Goal: Information Seeking & Learning: Learn about a topic

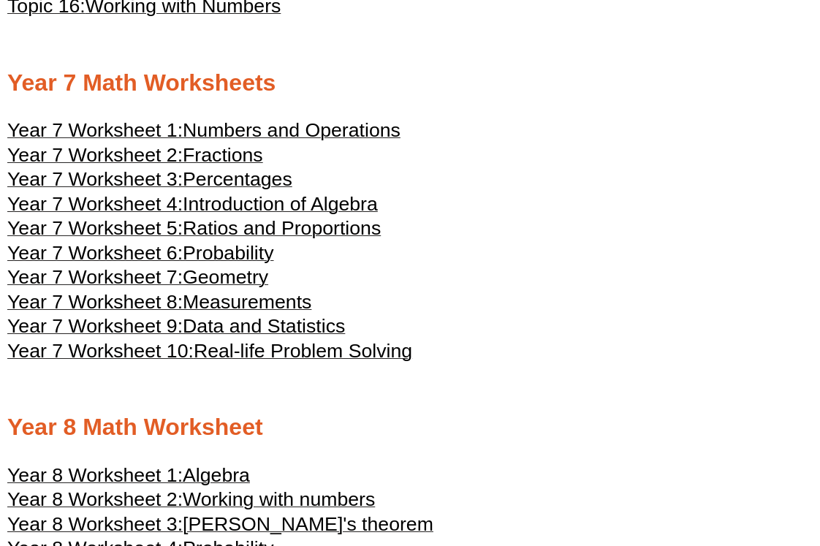
scroll to position [3393, 0]
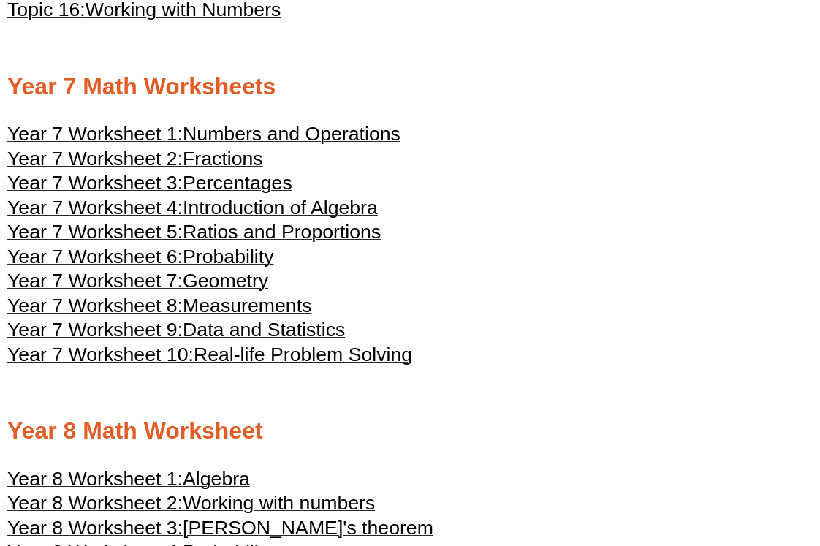
click at [243, 243] on span "Ratios and Proportions" at bounding box center [282, 232] width 198 height 22
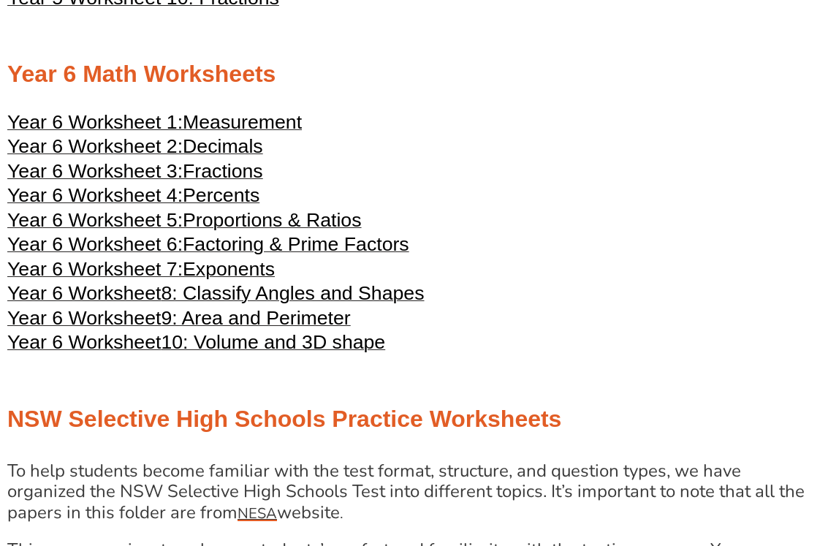
scroll to position [2395, 0]
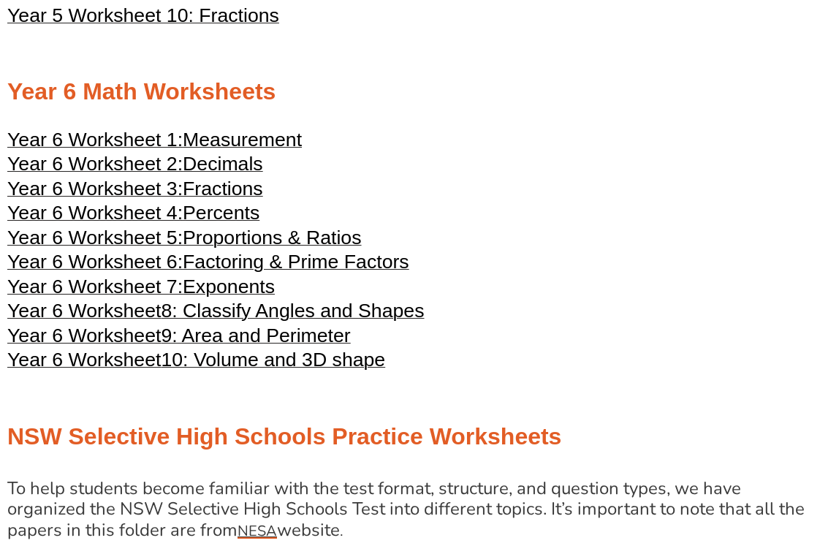
click at [268, 249] on span "Proportions & Ratios" at bounding box center [272, 238] width 178 height 22
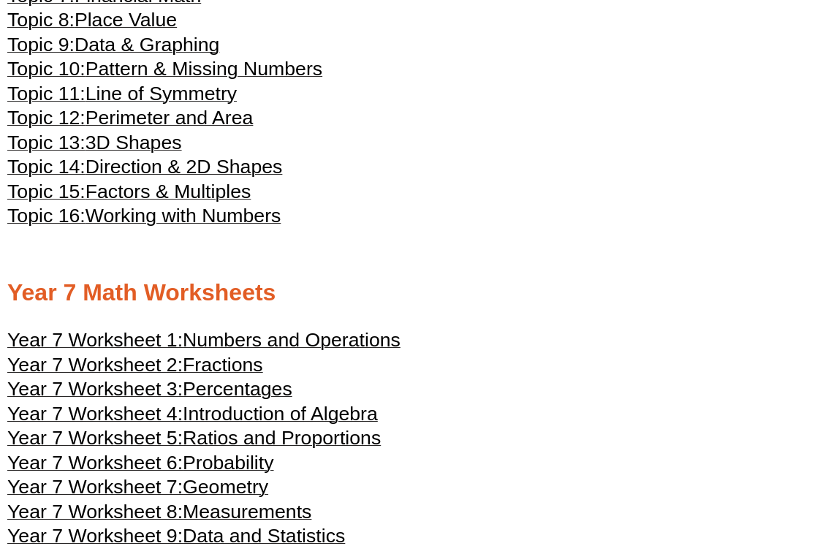
scroll to position [3191, 0]
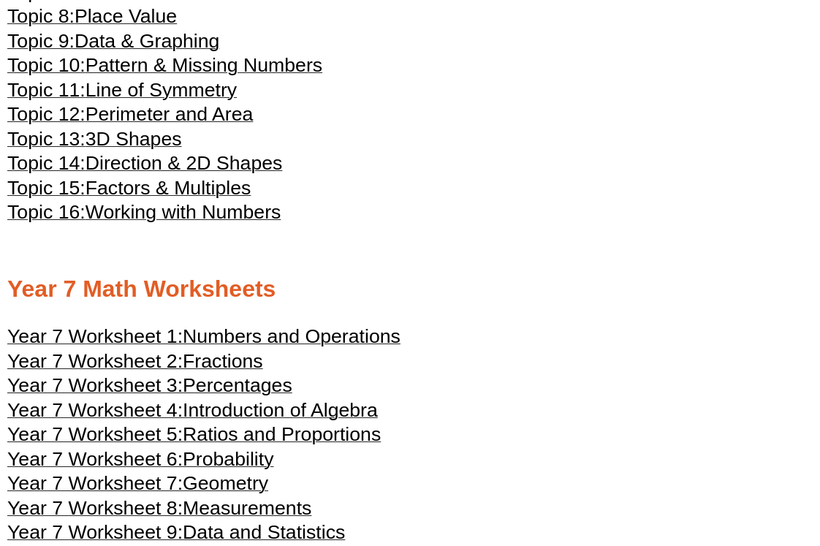
click at [407, 341] on div "Year 4 Math Worksheets Year 4 Worksheet 1: Place Value Year 4 Worksheet 2: Addi…" at bounding box center [410, 18] width 820 height 2949
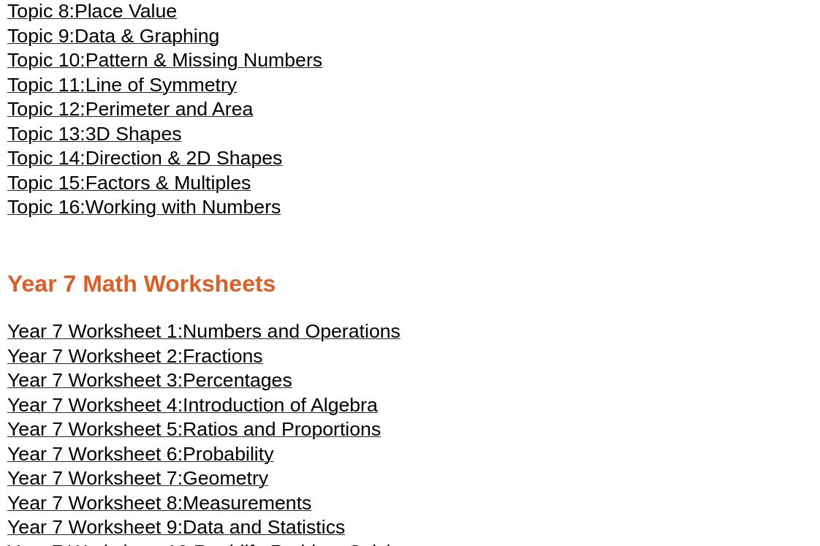
scroll to position [3223, 0]
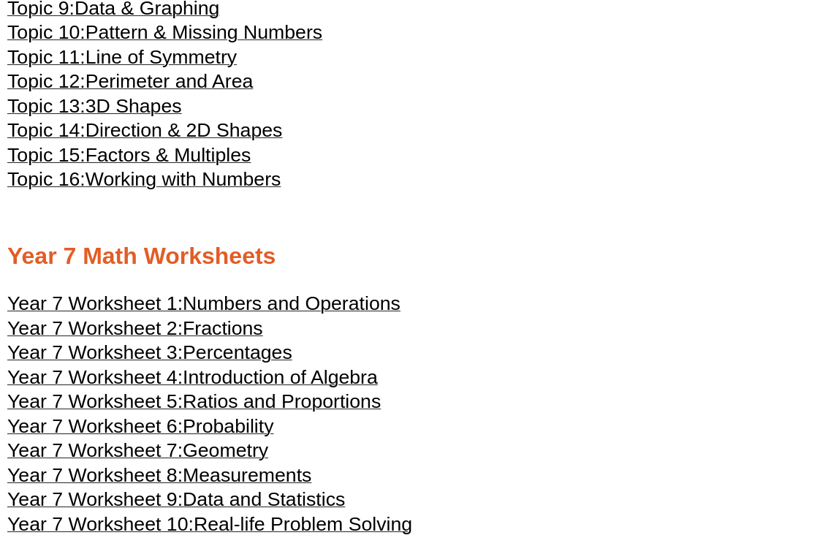
click at [197, 314] on span "Numbers and Operations" at bounding box center [292, 303] width 218 height 22
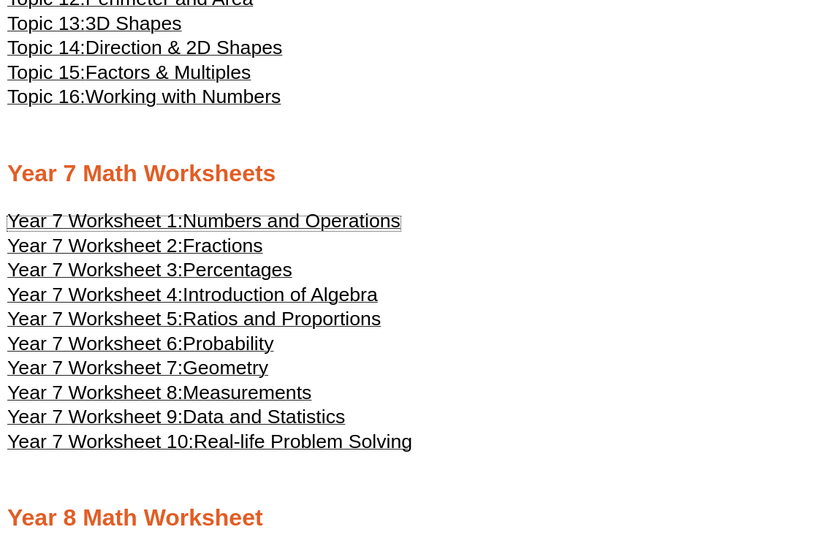
scroll to position [3315, 0]
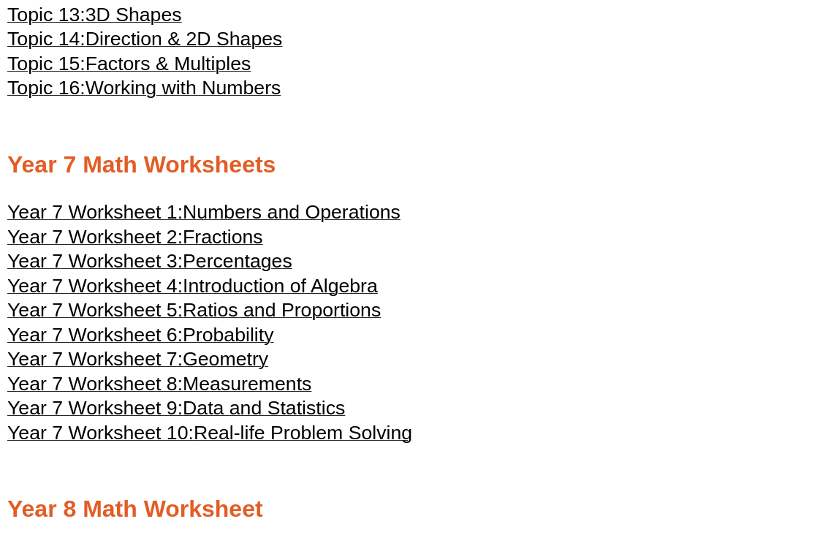
click at [249, 297] on span "Introduction of Algebra" at bounding box center [280, 286] width 195 height 22
click at [257, 346] on span "Probability" at bounding box center [228, 335] width 91 height 22
click at [241, 370] on span "Geometry" at bounding box center [226, 359] width 86 height 22
click at [270, 395] on span "Measurements" at bounding box center [247, 384] width 129 height 22
click at [319, 419] on span "Data and Statistics" at bounding box center [264, 408] width 162 height 22
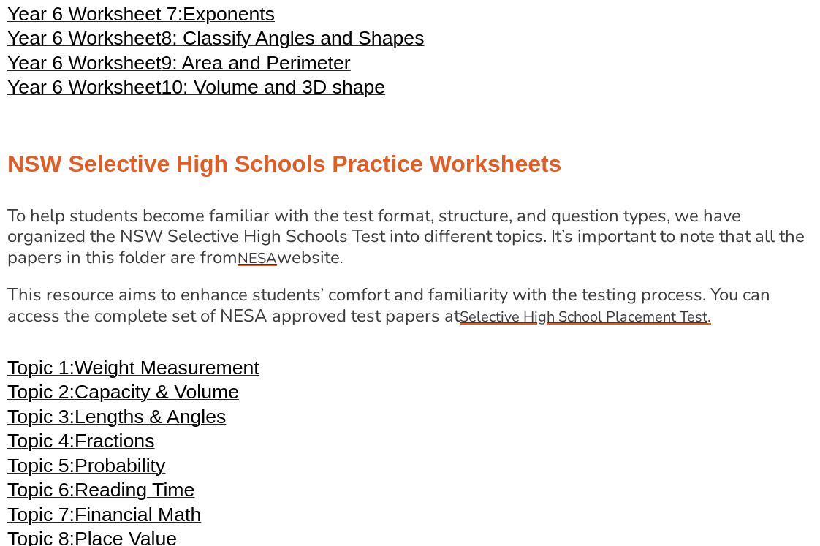
scroll to position [2563, 0]
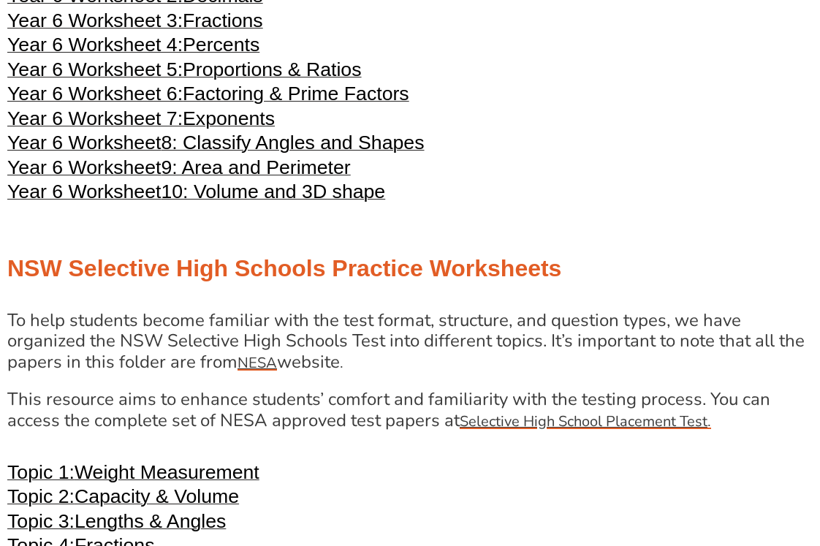
click at [227, 178] on span "9: Area and Perimeter" at bounding box center [255, 167] width 189 height 22
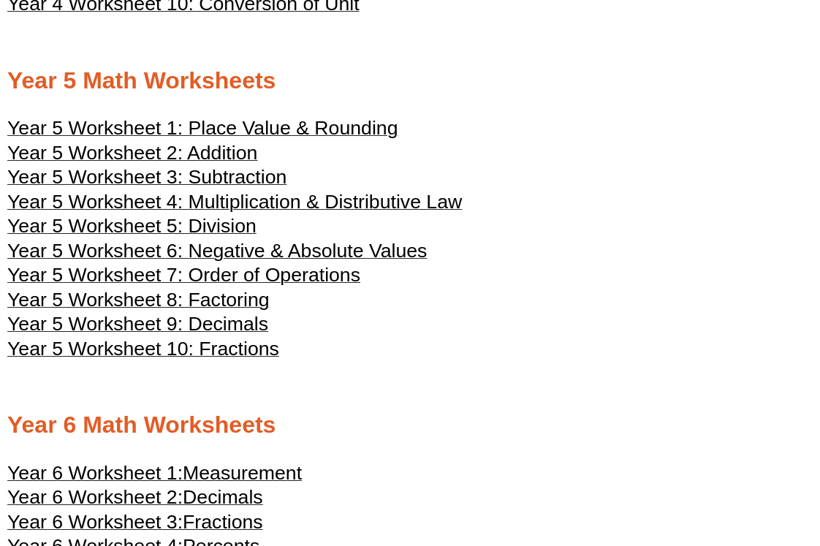
scroll to position [2054, 0]
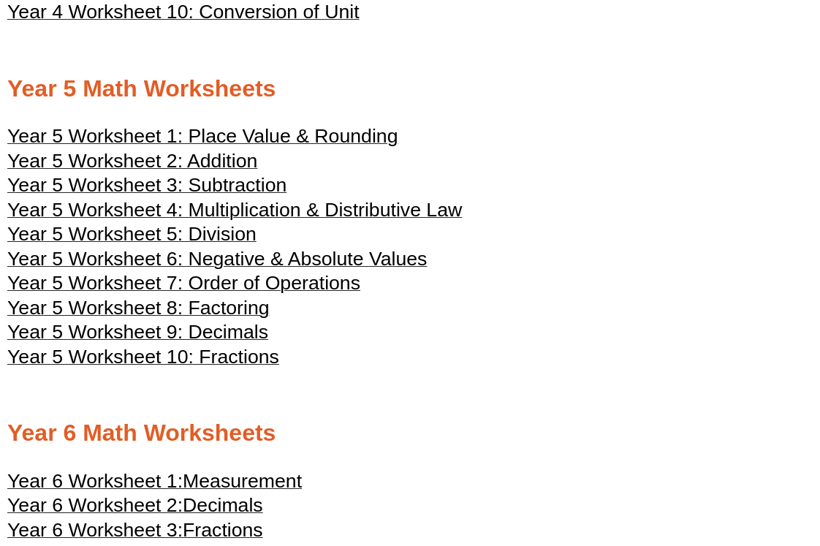
click at [249, 245] on span "Year 5 Worksheet 5: Division" at bounding box center [131, 234] width 249 height 22
click at [273, 270] on span "Year 5 Worksheet 6: Negative & Absolute Values" at bounding box center [217, 259] width 420 height 22
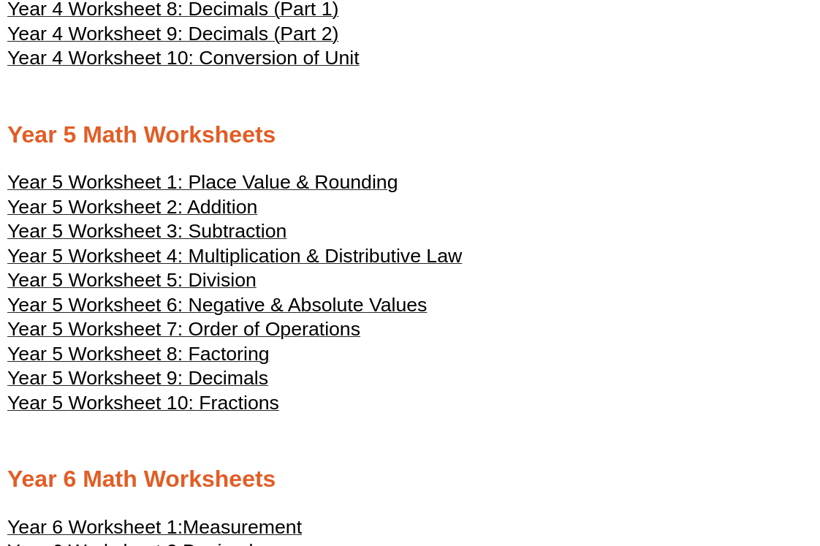
scroll to position [1998, 0]
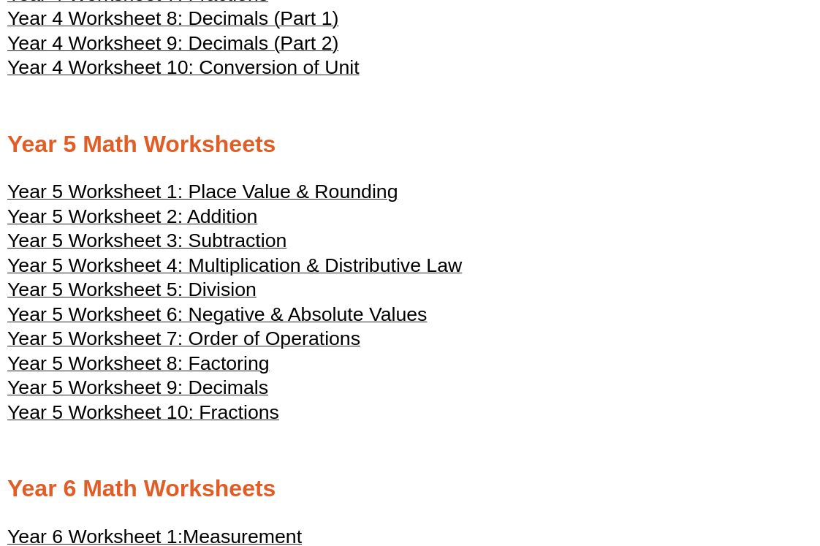
click at [283, 203] on span "Year 5 Worksheet 1: Place Value & Rounding" at bounding box center [202, 192] width 390 height 22
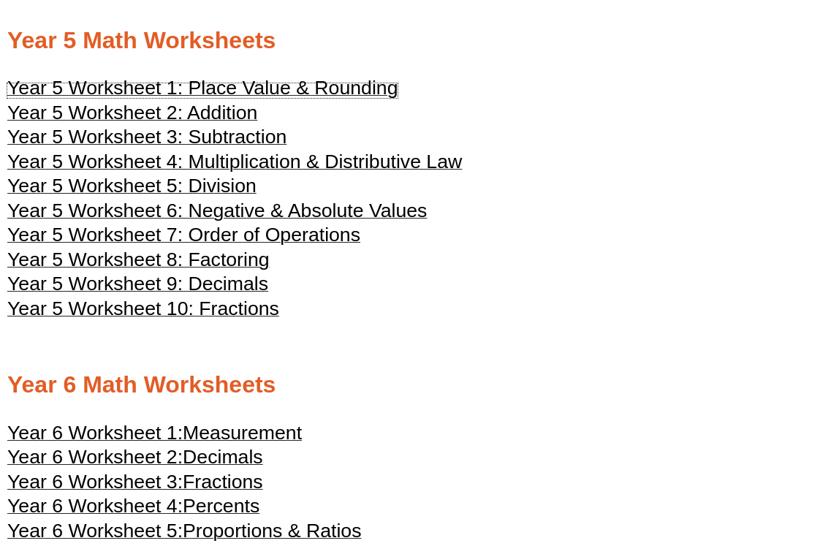
scroll to position [2109, 0]
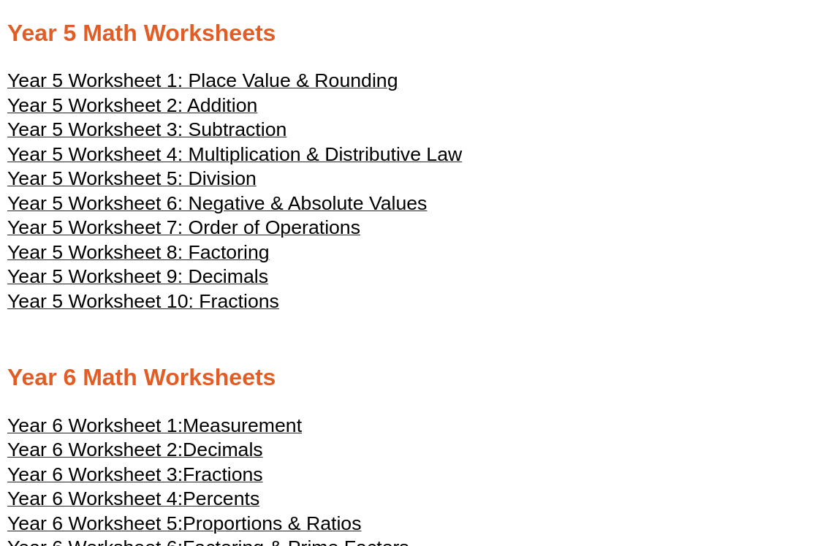
click at [224, 263] on span "Year 5 Worksheet 8: Factoring" at bounding box center [138, 252] width 262 height 22
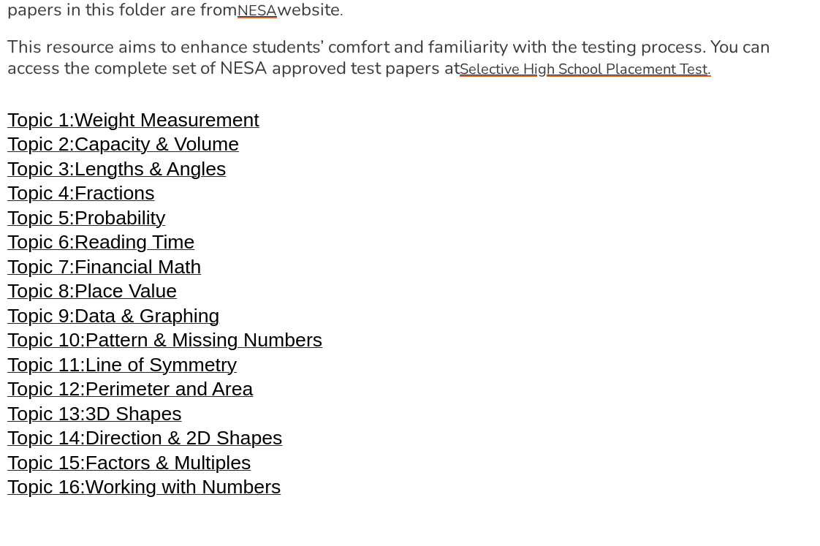
scroll to position [2916, 0]
click at [203, 154] on span "Capacity & Volume" at bounding box center [157, 143] width 164 height 22
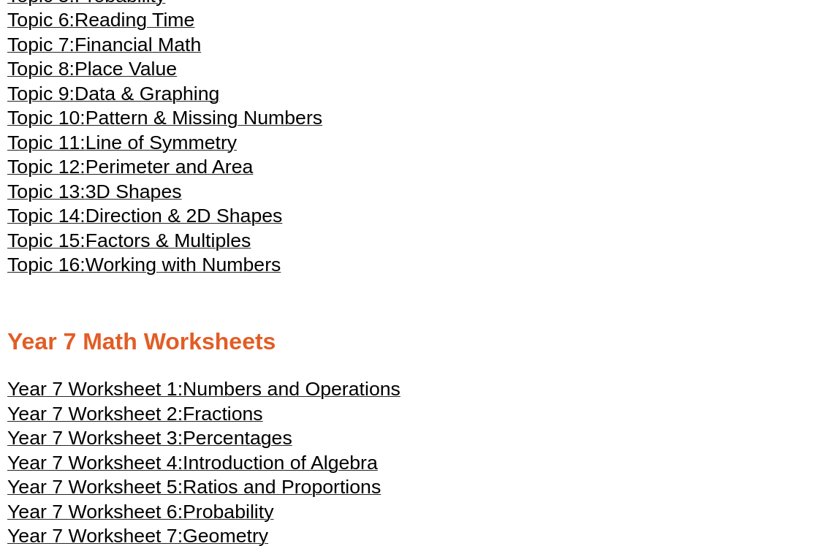
scroll to position [3139, 0]
click at [175, 128] on span "Pattern & Missing Numbers" at bounding box center [204, 117] width 237 height 22
click at [211, 153] on span "Line of Symmetry" at bounding box center [161, 142] width 151 height 22
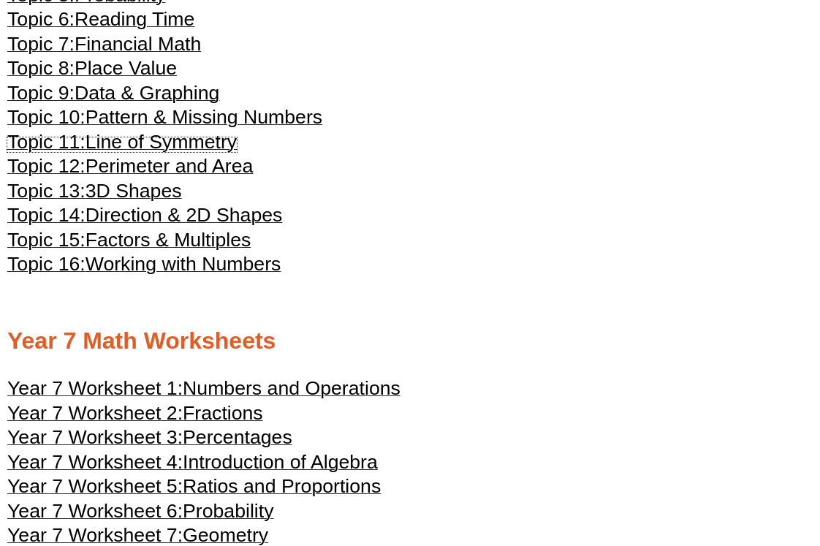
scroll to position [3017, 0]
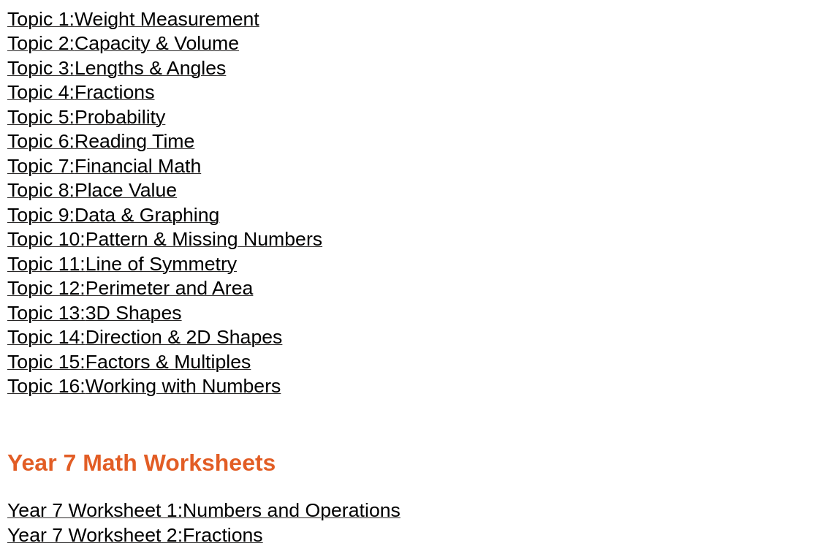
click at [201, 373] on span "Factors & Multiples" at bounding box center [169, 362] width 166 height 22
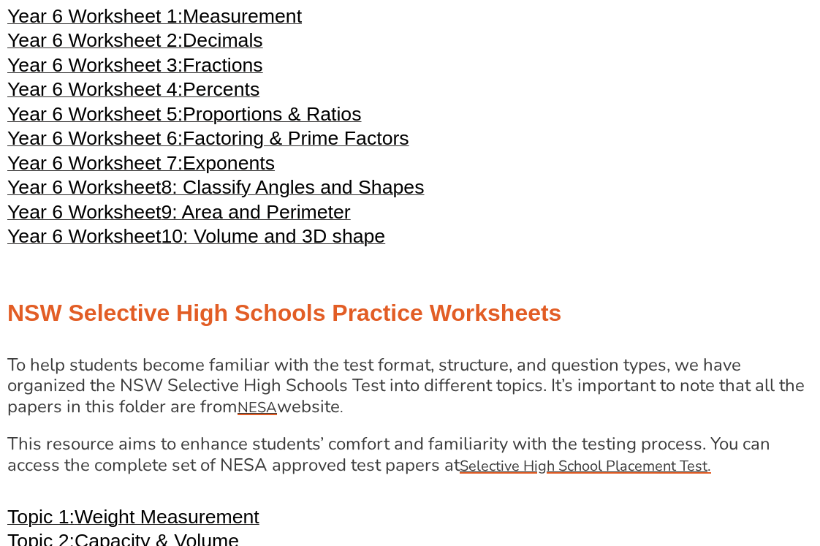
scroll to position [2424, 0]
